Goal: Transaction & Acquisition: Subscribe to service/newsletter

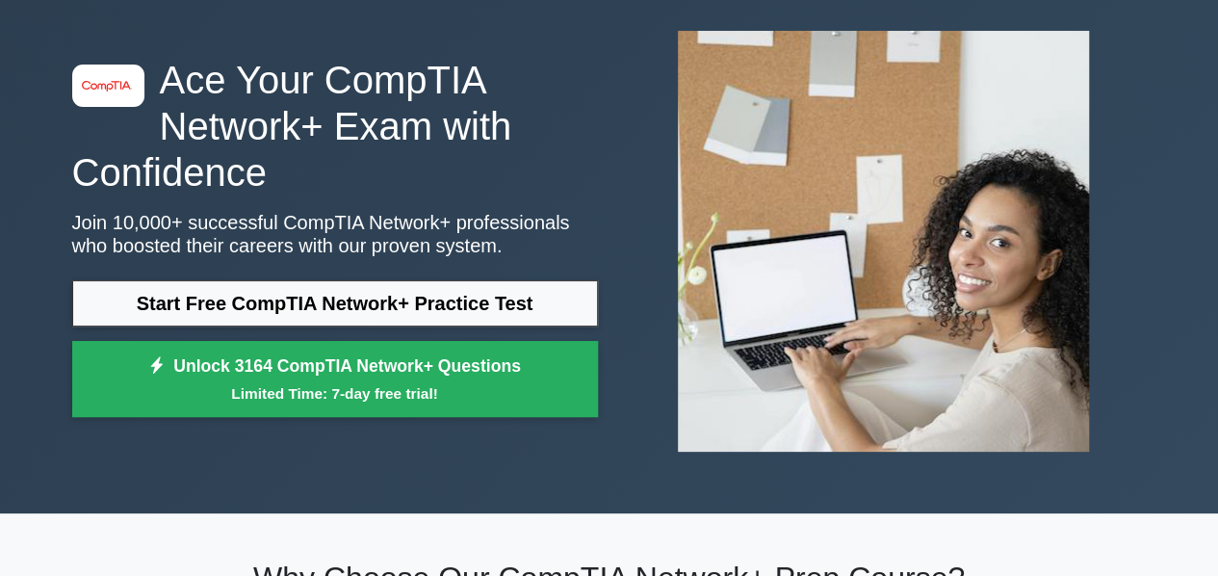
scroll to position [289, 0]
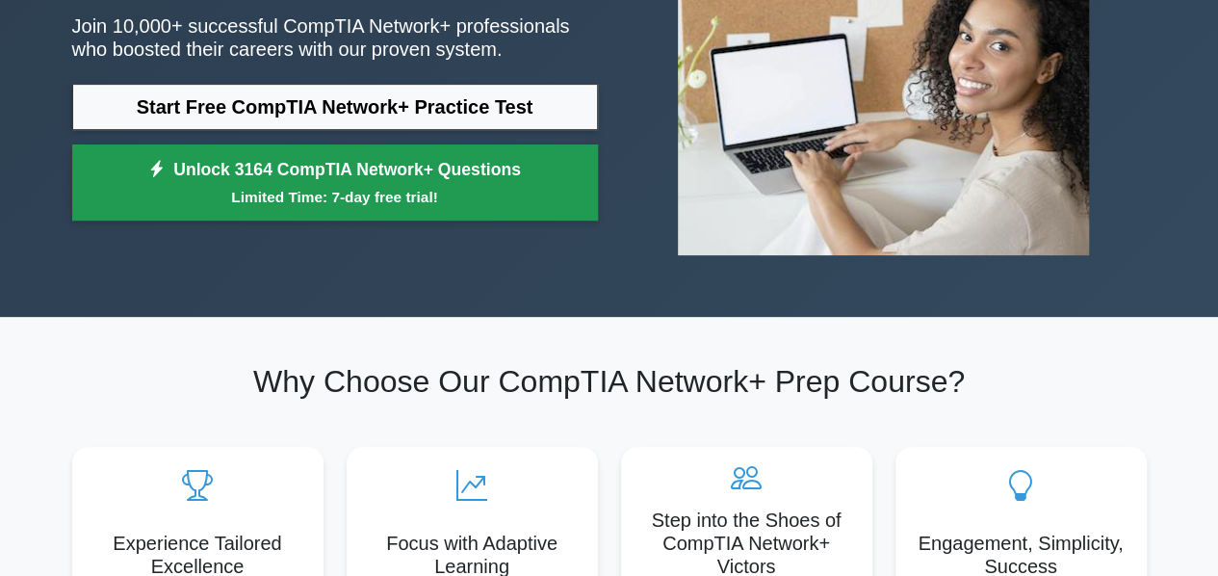
click at [466, 171] on link "Unlock 3164 CompTIA Network+ Questions Limited Time: 7-day free trial!" at bounding box center [335, 182] width 526 height 77
